Goal: Entertainment & Leisure: Consume media (video, audio)

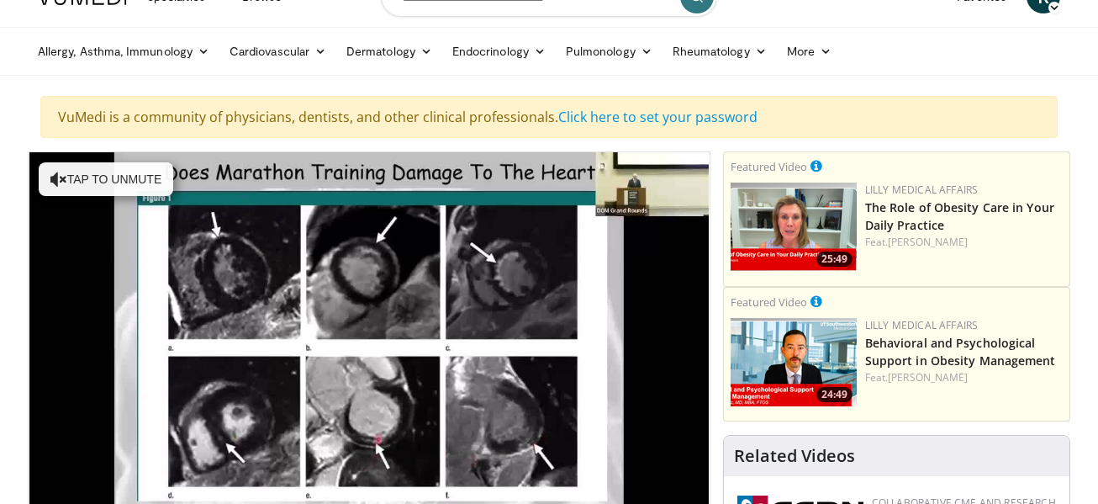
scroll to position [145, 0]
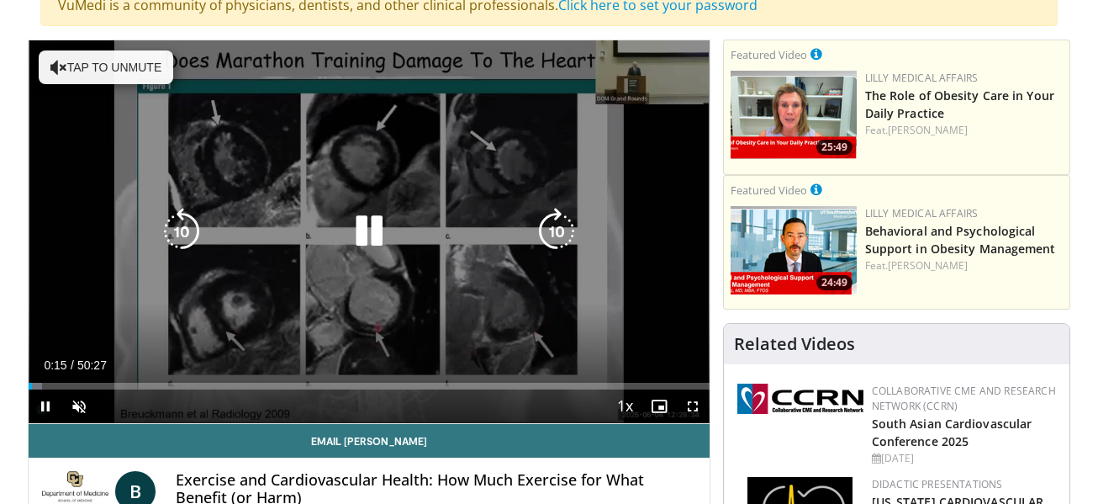
click at [118, 68] on button "Tap to unmute" at bounding box center [106, 67] width 134 height 34
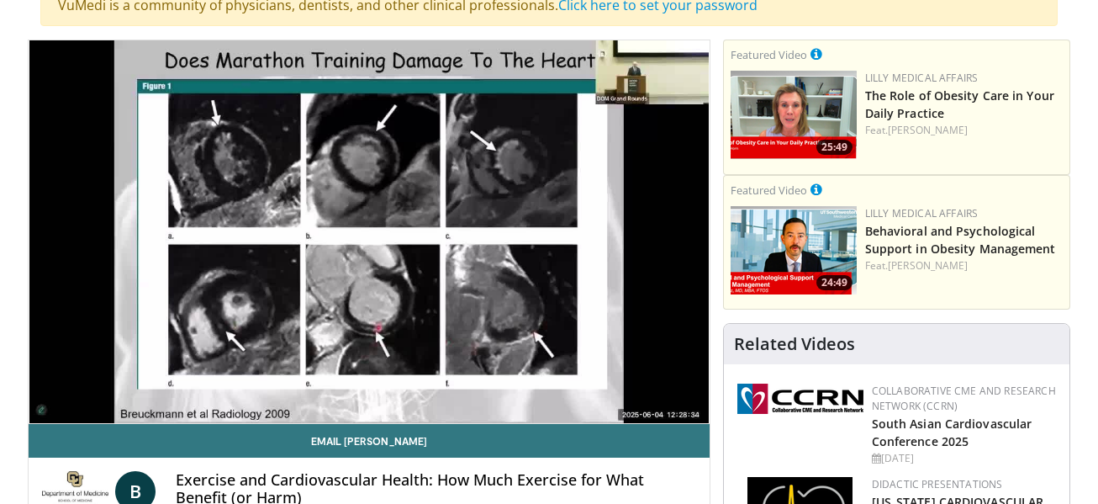
click at [118, 68] on div "10 seconds Tap to unmute" at bounding box center [369, 231] width 681 height 382
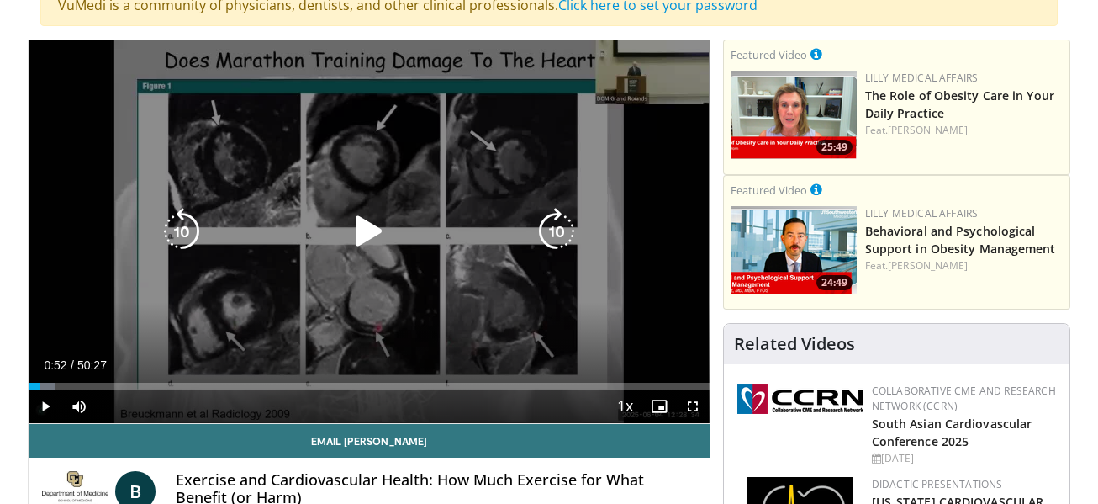
click at [370, 229] on icon "Video Player" at bounding box center [368, 231] width 47 height 47
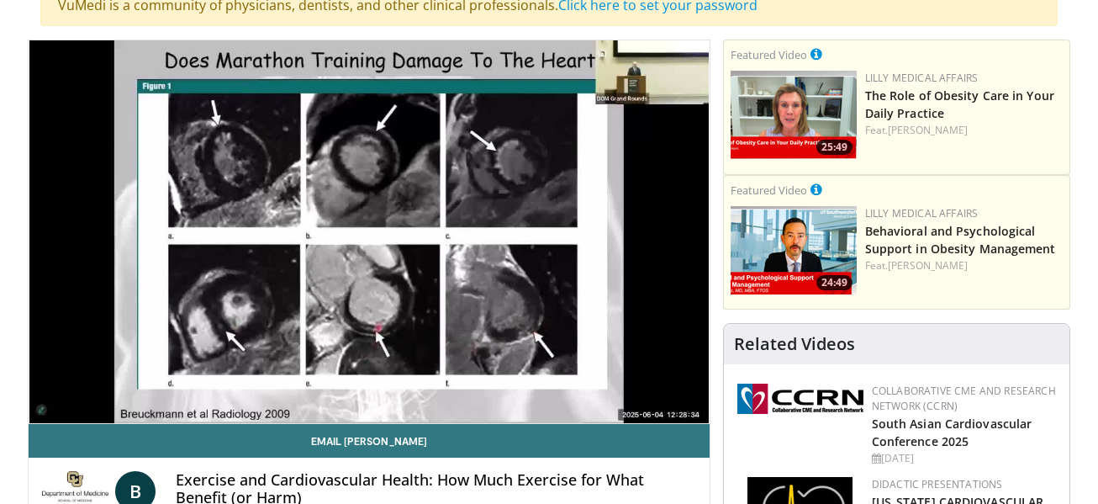
click at [370, 229] on div "10 seconds Tap to unmute" at bounding box center [369, 231] width 681 height 382
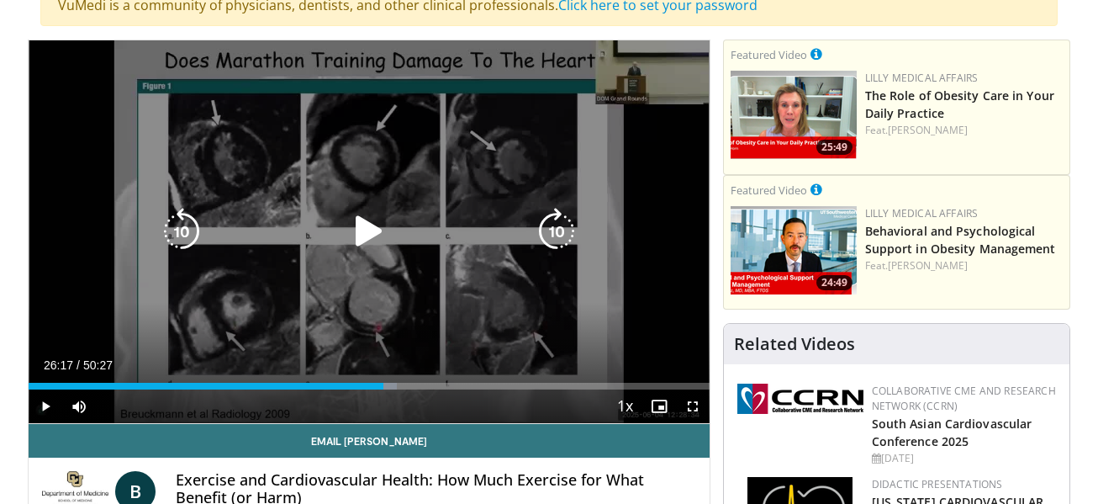
click at [365, 235] on icon "Video Player" at bounding box center [368, 231] width 47 height 47
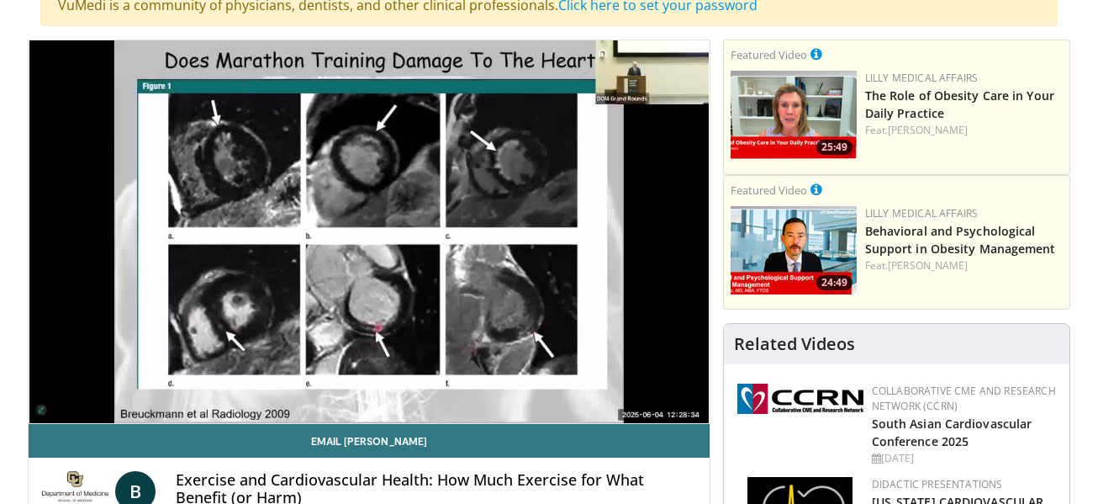
click at [365, 235] on div "10 seconds Tap to unmute" at bounding box center [369, 231] width 681 height 382
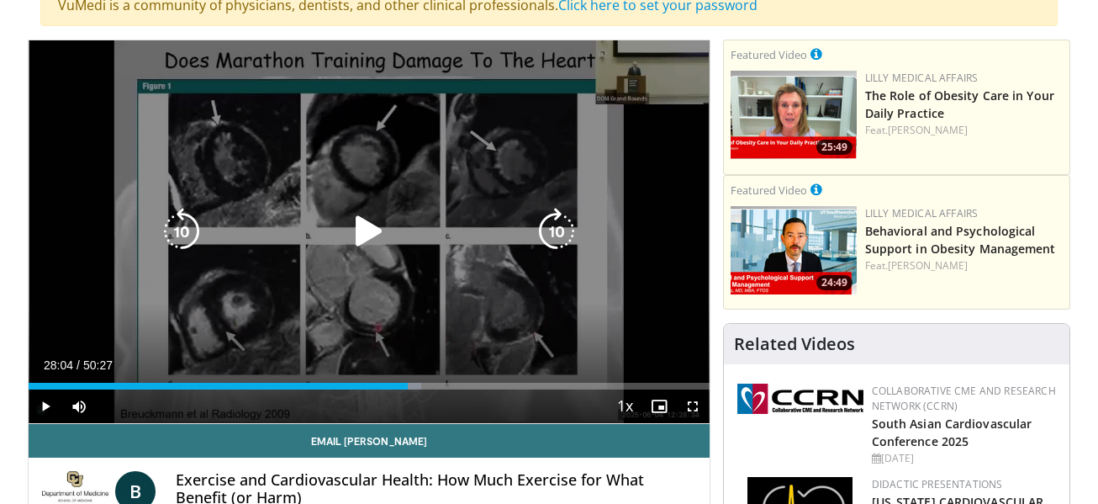
click at [361, 233] on icon "Video Player" at bounding box center [368, 231] width 47 height 47
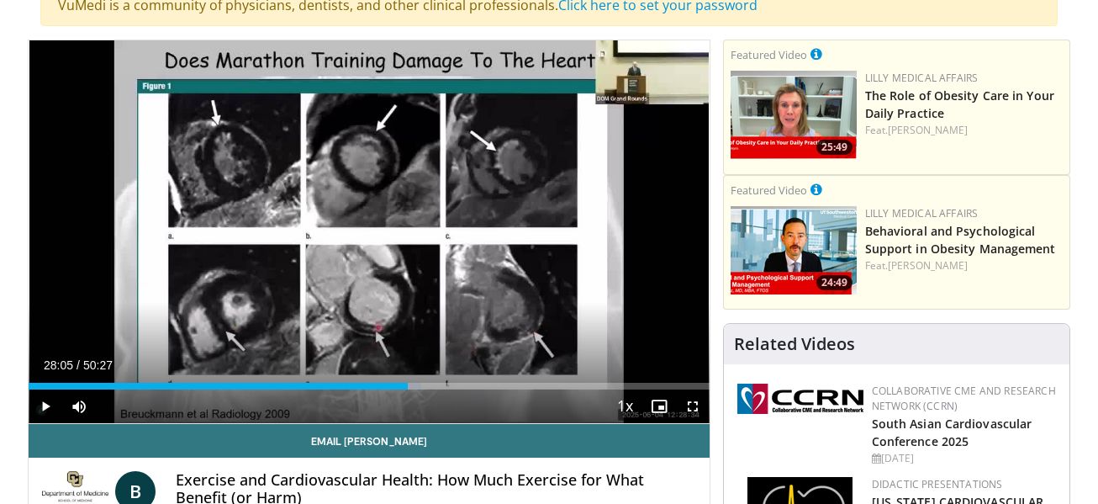
click at [361, 233] on div "10 seconds Tap to unmute" at bounding box center [369, 231] width 681 height 382
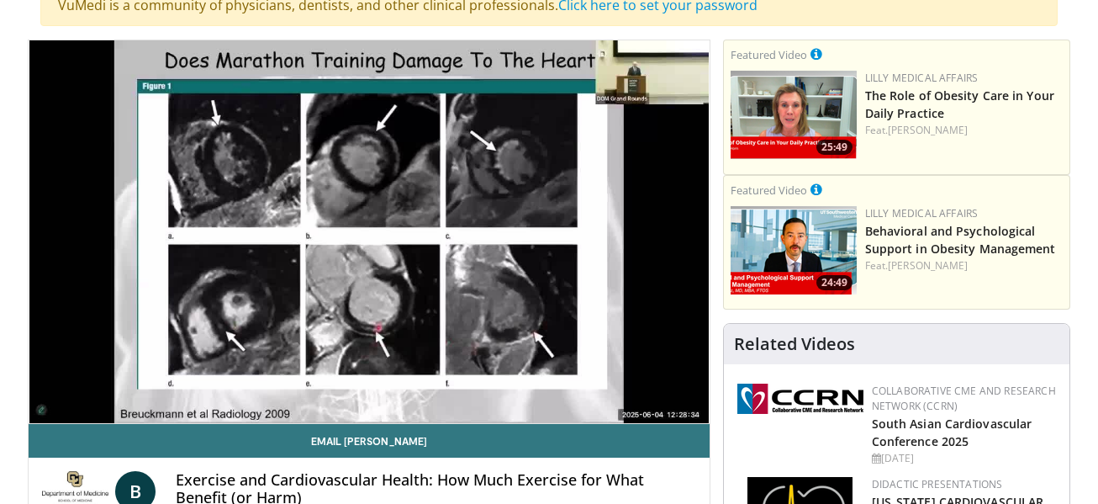
click at [447, 278] on div "10 seconds Tap to unmute" at bounding box center [369, 231] width 681 height 382
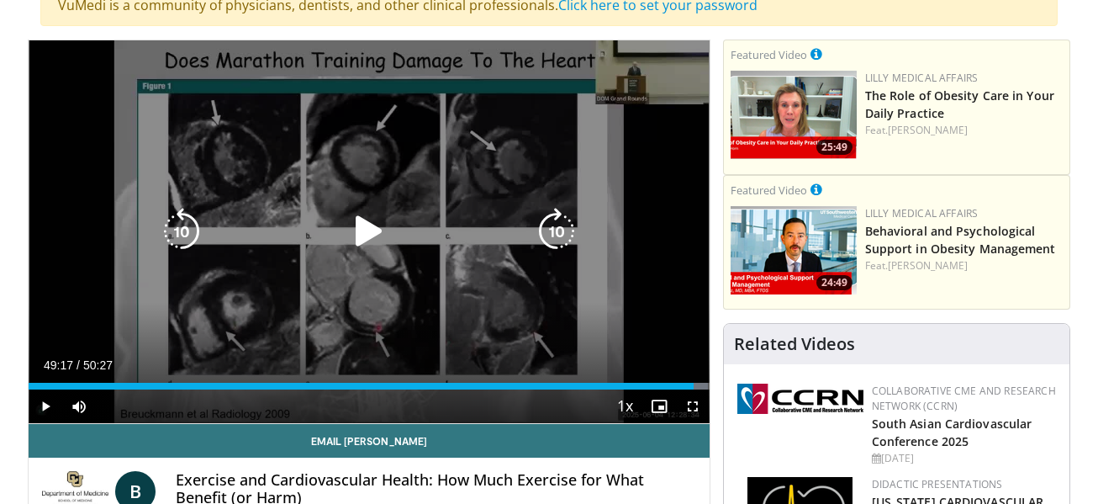
click at [368, 234] on icon "Video Player" at bounding box center [368, 231] width 47 height 47
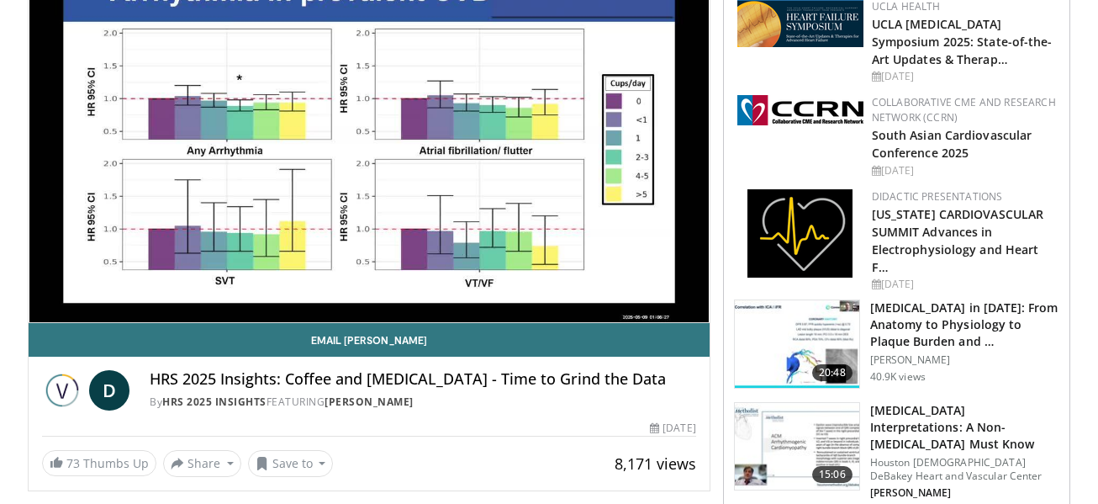
scroll to position [257, 0]
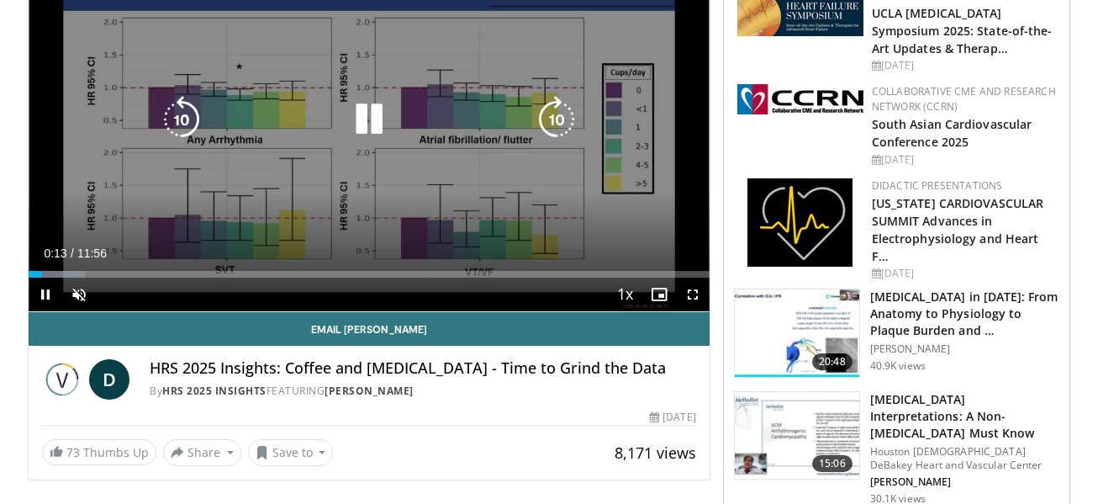
click at [365, 124] on icon "Video Player" at bounding box center [368, 119] width 47 height 47
click at [361, 113] on icon "Video Player" at bounding box center [368, 119] width 47 height 47
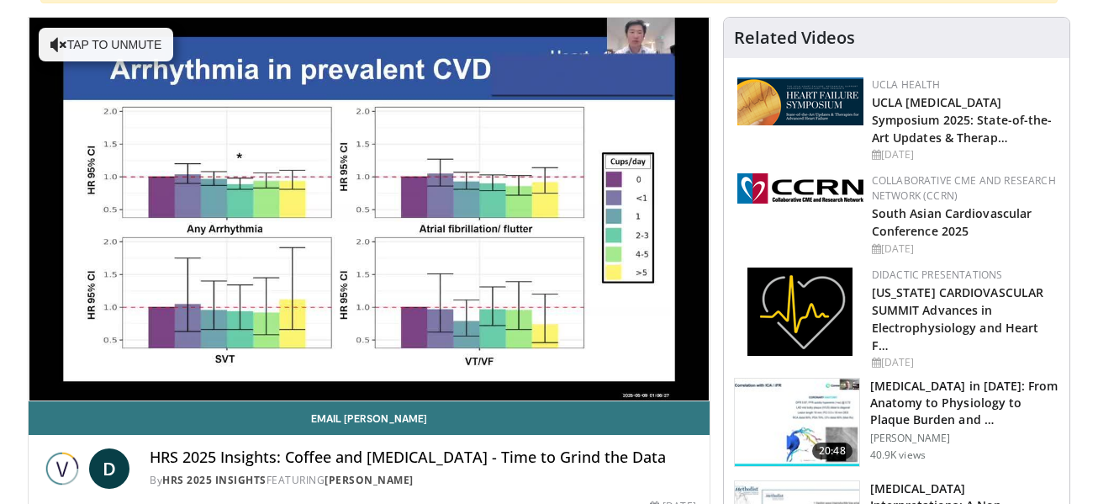
scroll to position [123, 0]
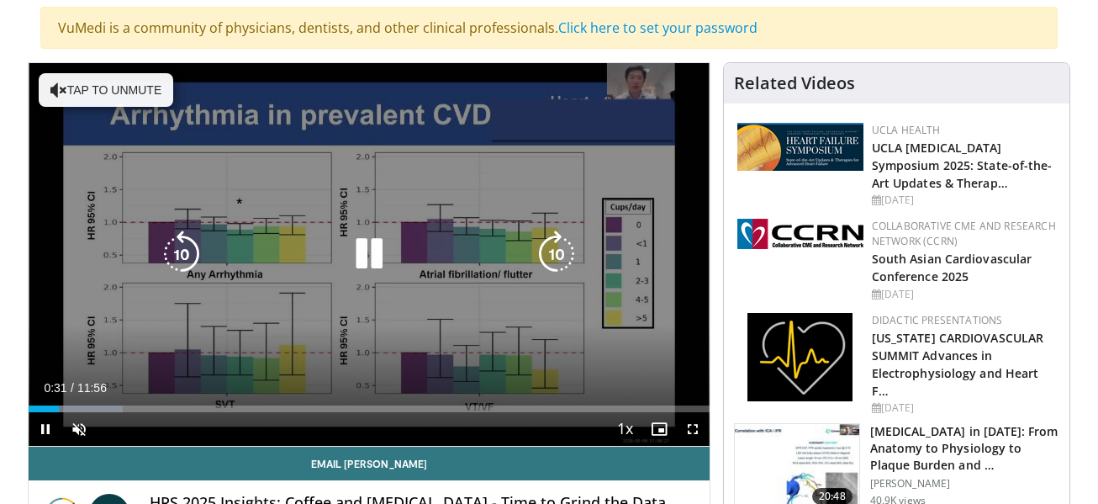
click at [107, 85] on button "Tap to unmute" at bounding box center [106, 90] width 134 height 34
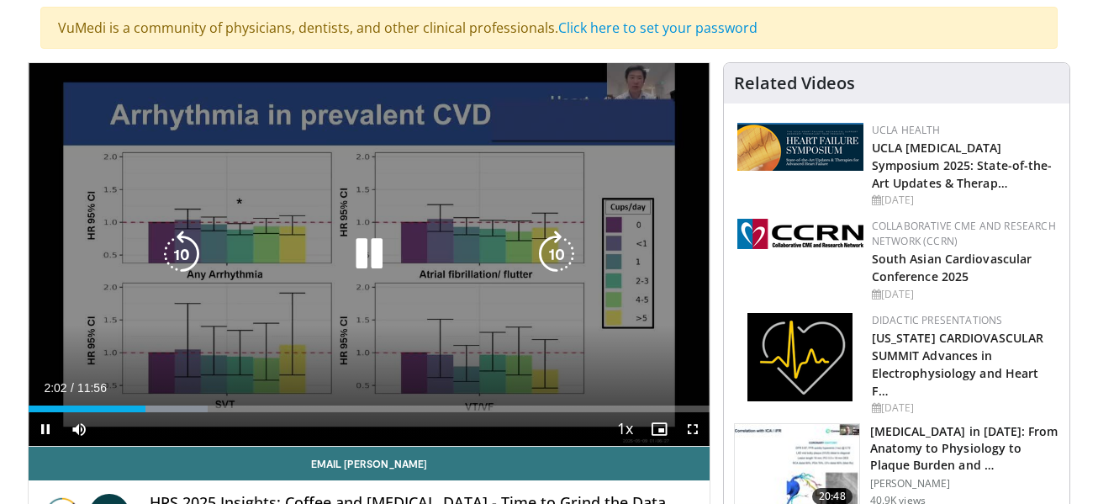
click at [107, 85] on div "10 seconds Tap to unmute" at bounding box center [369, 254] width 681 height 382
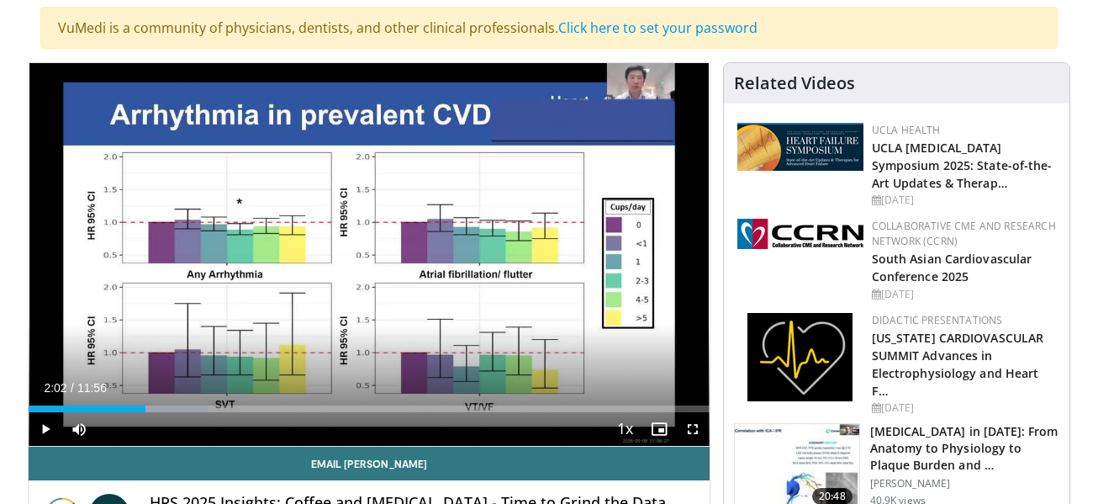
scroll to position [113, 0]
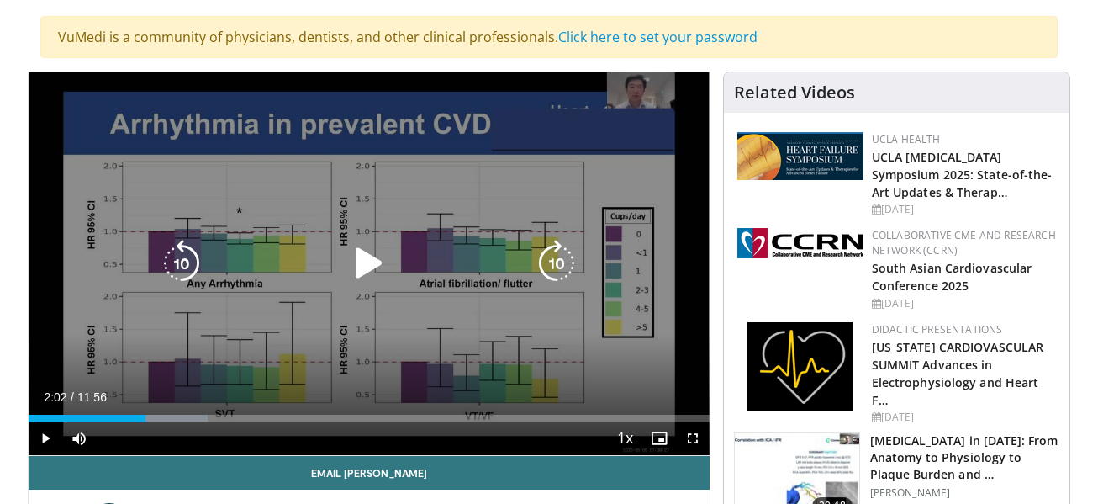
click at [359, 261] on icon "Video Player" at bounding box center [368, 263] width 47 height 47
